Goal: Task Accomplishment & Management: Manage account settings

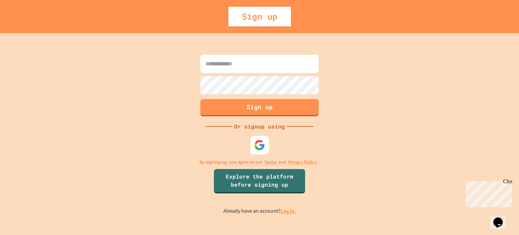
click at [251, 143] on div at bounding box center [259, 144] width 19 height 19
click at [261, 145] on img at bounding box center [259, 144] width 11 height 11
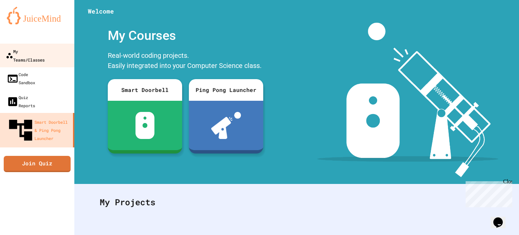
click at [31, 50] on div "My Teams/Classes" at bounding box center [25, 55] width 39 height 17
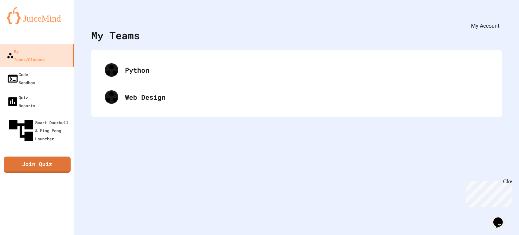
click at [499, 17] on icon "My Account" at bounding box center [499, 17] width 0 height 0
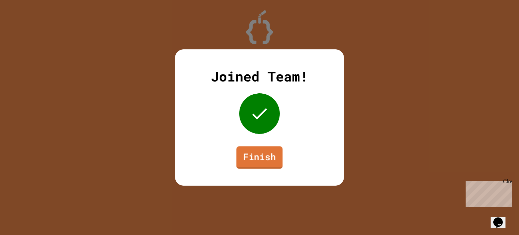
click at [253, 160] on link "Finish" at bounding box center [259, 157] width 46 height 22
